Goal: Ask a question

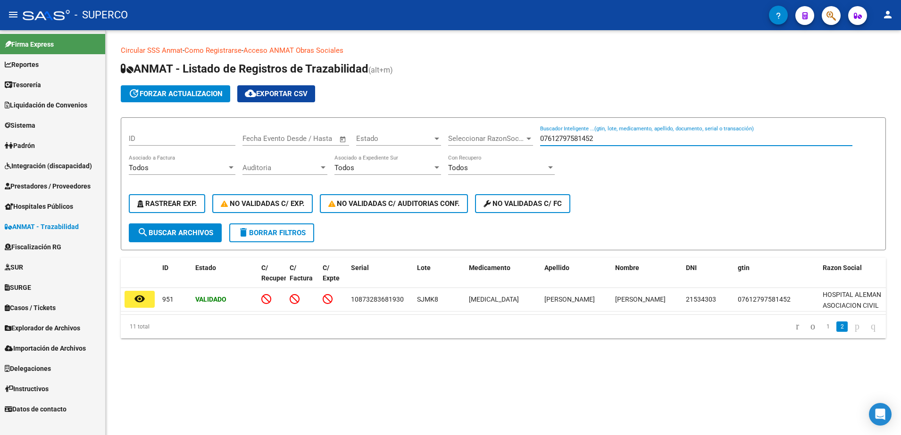
drag, startPoint x: 621, startPoint y: 139, endPoint x: 415, endPoint y: 155, distance: 206.3
click at [415, 155] on div "ID Start date – End date Fecha Evento Desde / Hasta Estado Estado Seleccionar R…" at bounding box center [503, 174] width 749 height 98
click at [659, 137] on input "07612797581452" at bounding box center [696, 138] width 312 height 8
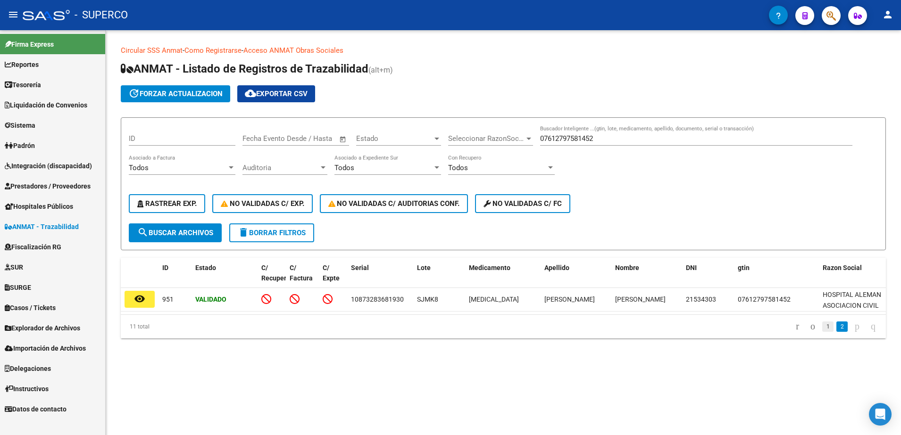
click at [822, 332] on link "1" at bounding box center [827, 327] width 11 height 10
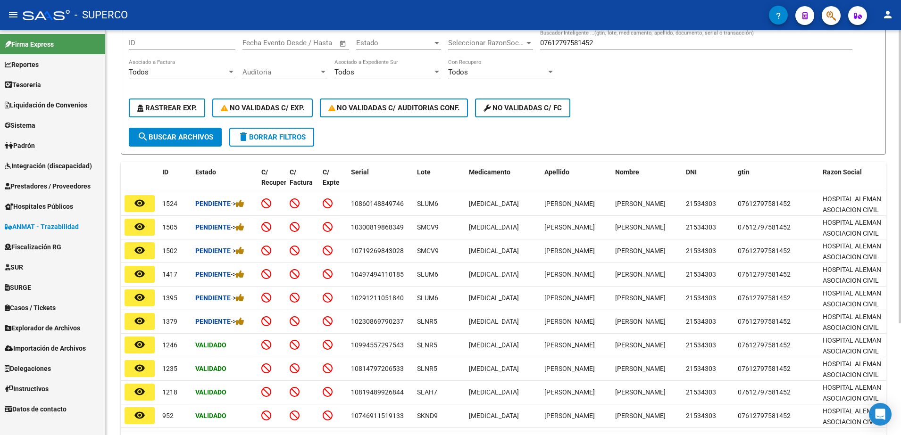
scroll to position [155, 0]
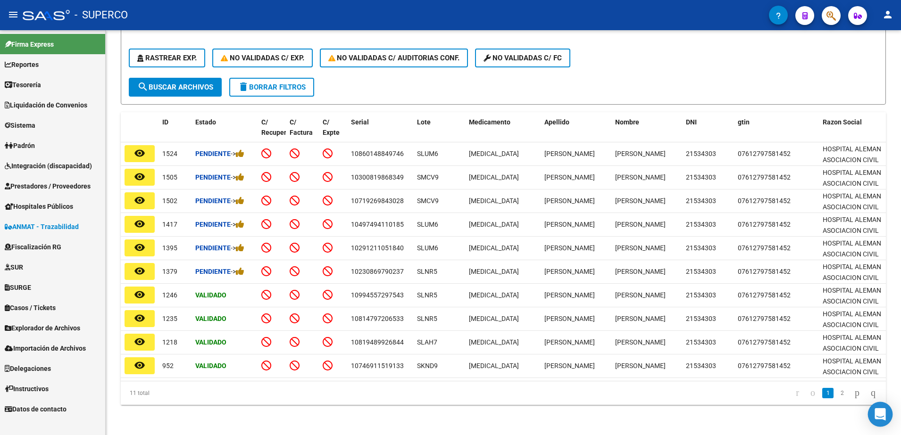
click at [888, 417] on div "Open Intercom Messenger" at bounding box center [880, 414] width 25 height 25
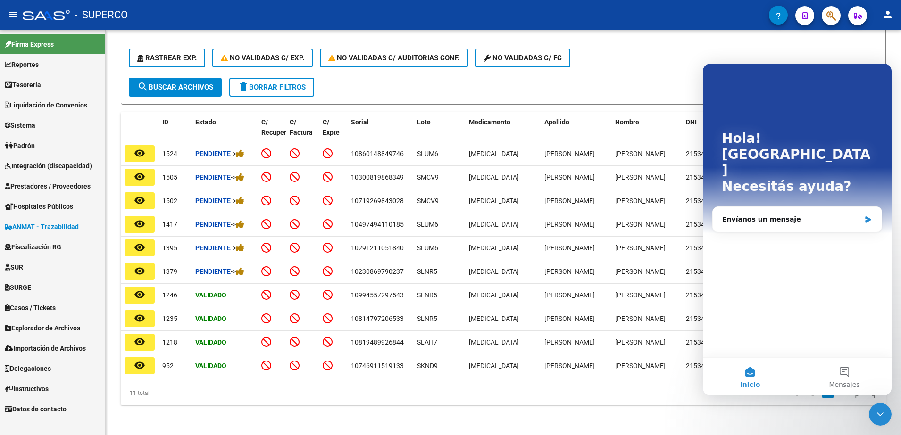
scroll to position [0, 0]
click at [787, 215] on div "Envíanos un mensaje" at bounding box center [791, 220] width 138 height 10
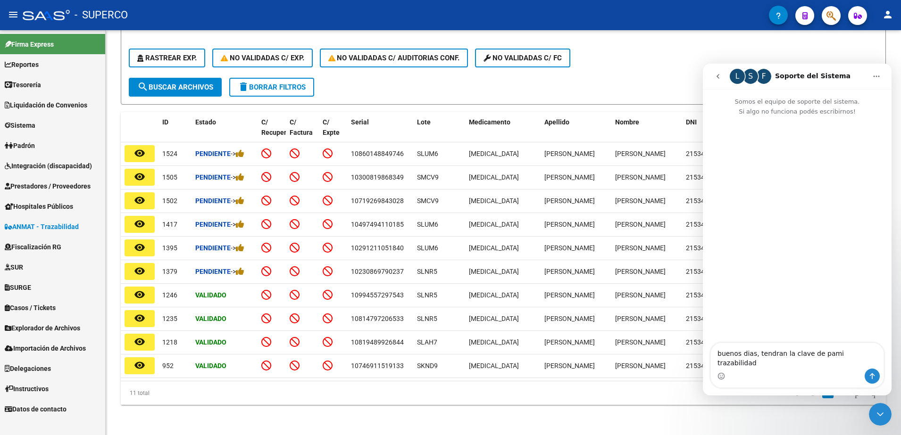
type textarea "buenos dias, tendran la clave de pami trazabilidad?"
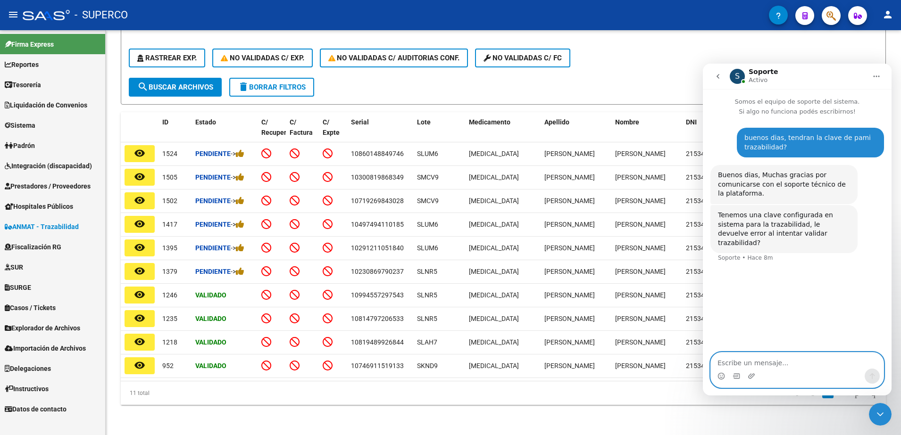
click at [789, 360] on textarea "Escribe un mensaje..." at bounding box center [797, 361] width 173 height 16
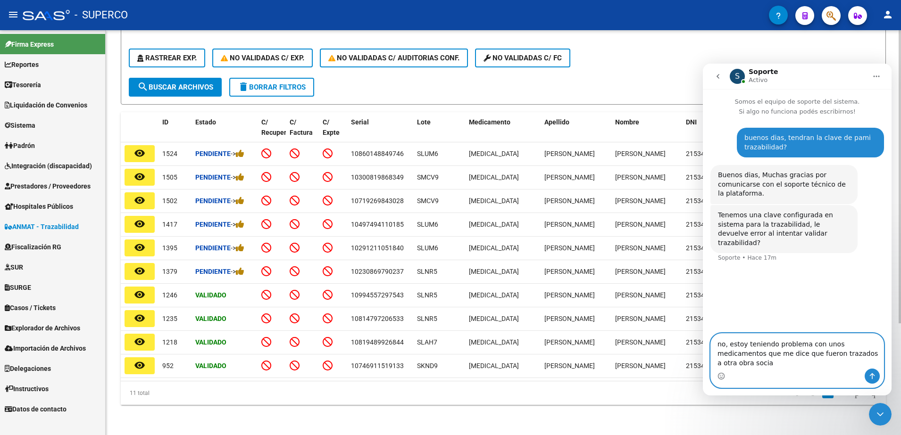
type textarea "no, estoy teniendo problema con unos medicamentos que me dice que fueron trazad…"
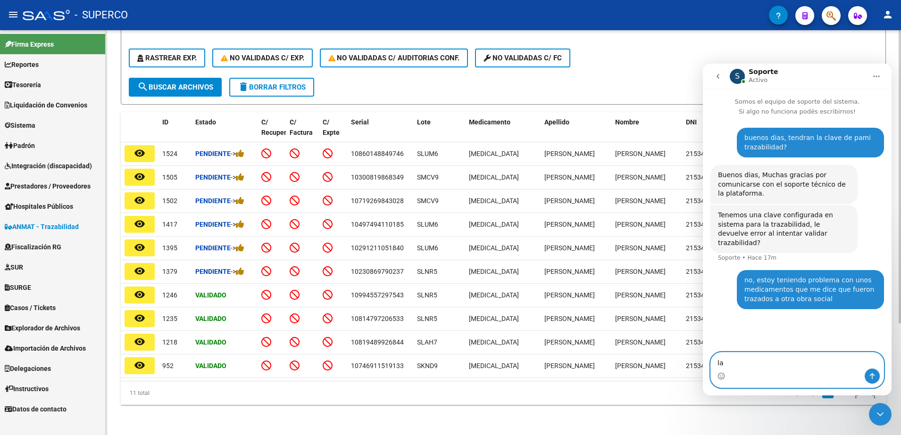
type textarea "l"
type textarea "c"
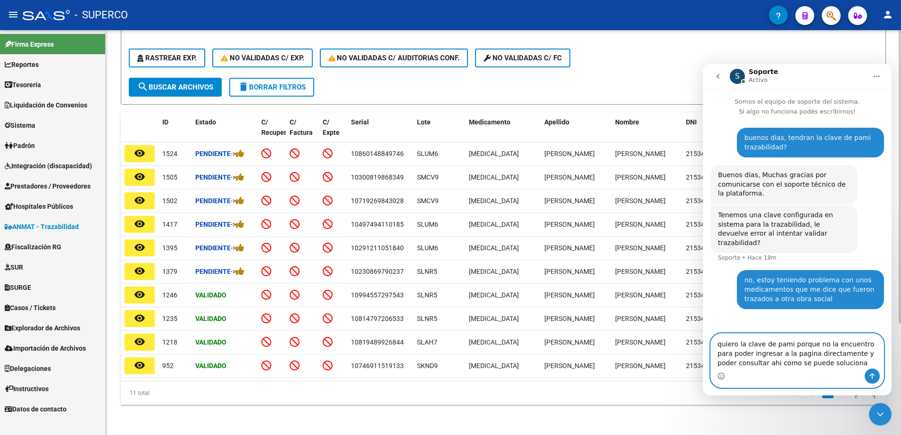
type textarea "quiero la clave de pami porque no la encuentro para poder ingresar a la pagina …"
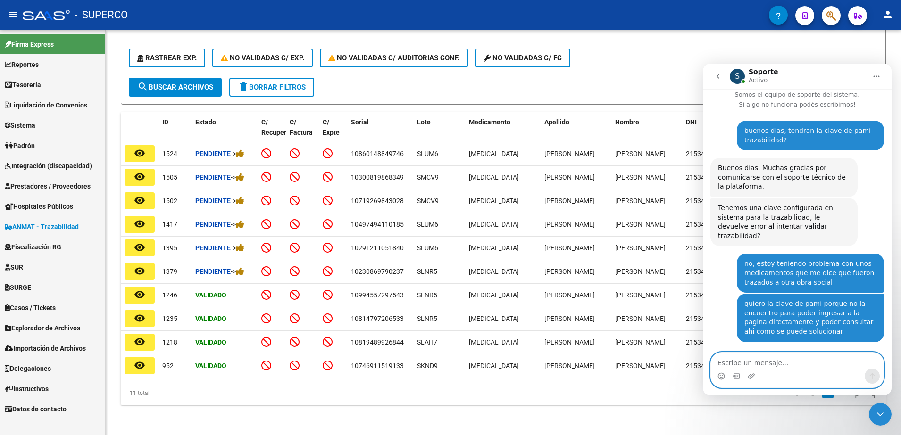
scroll to position [35, 0]
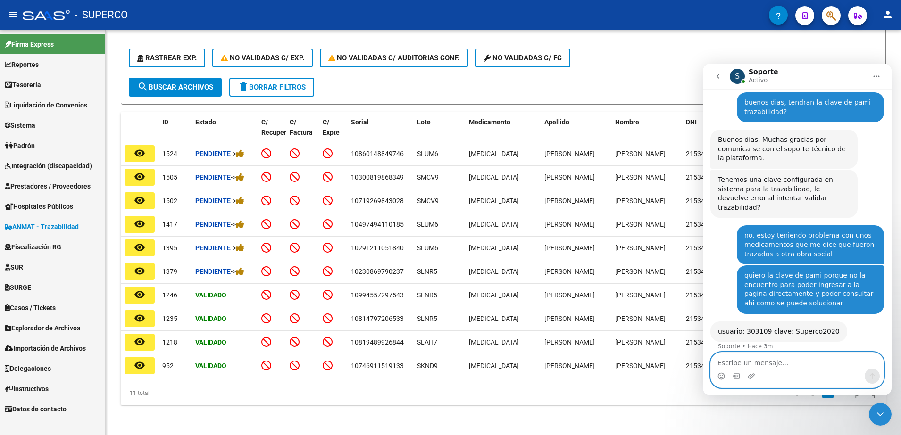
click at [790, 366] on textarea "Escribe un mensaje..." at bounding box center [797, 361] width 173 height 16
type textarea "gracias"
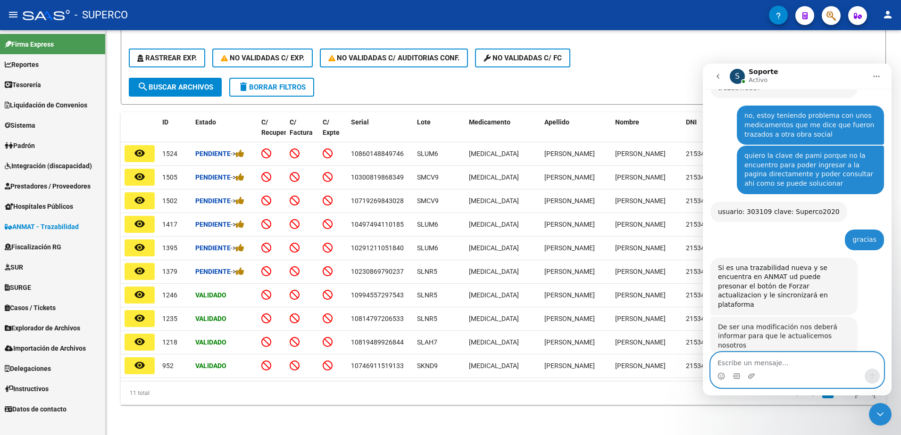
scroll to position [150, 0]
